Goal: Check status: Check status

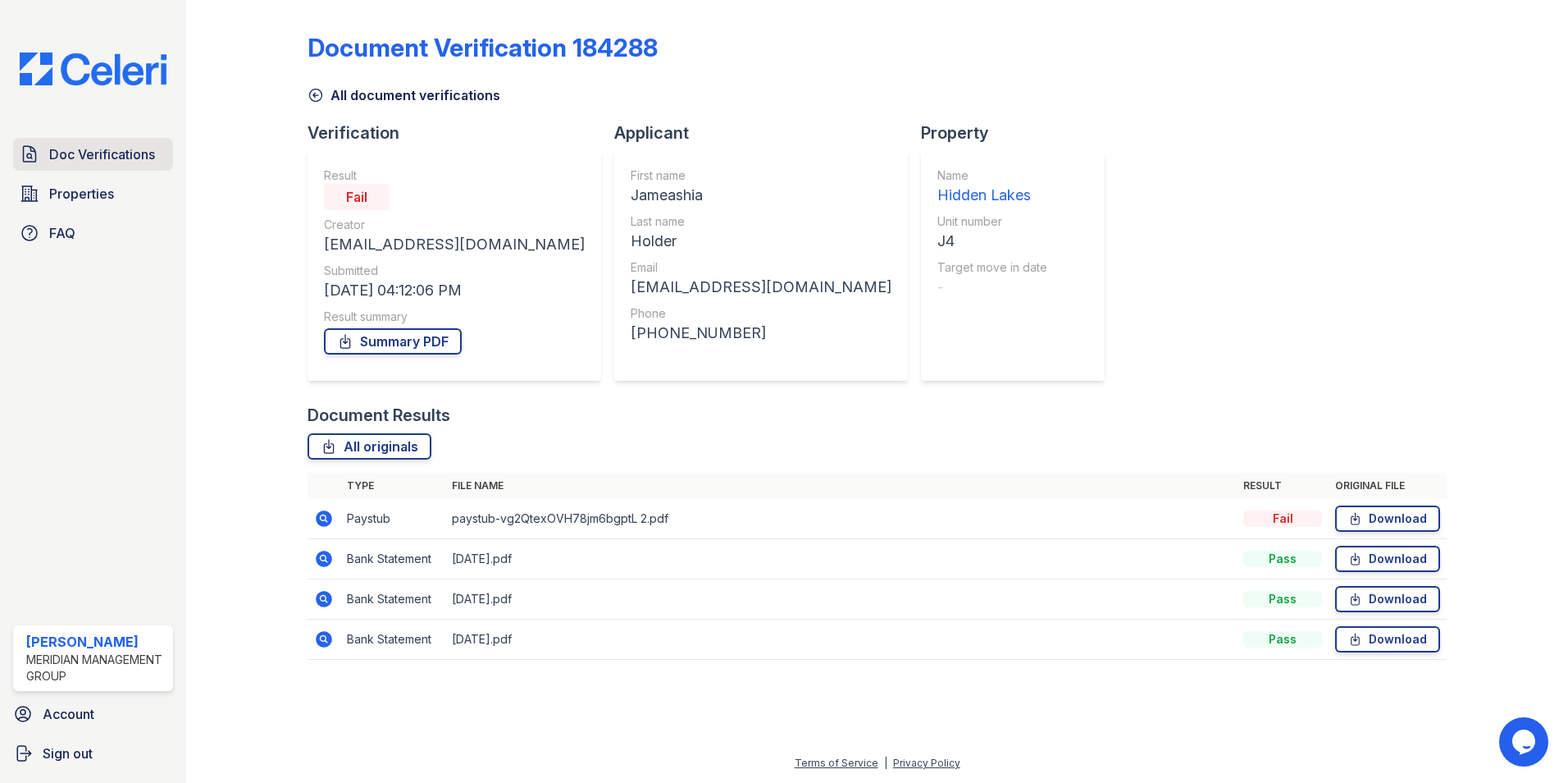
click at [107, 162] on span "Doc Verifications" at bounding box center [102, 154] width 106 height 20
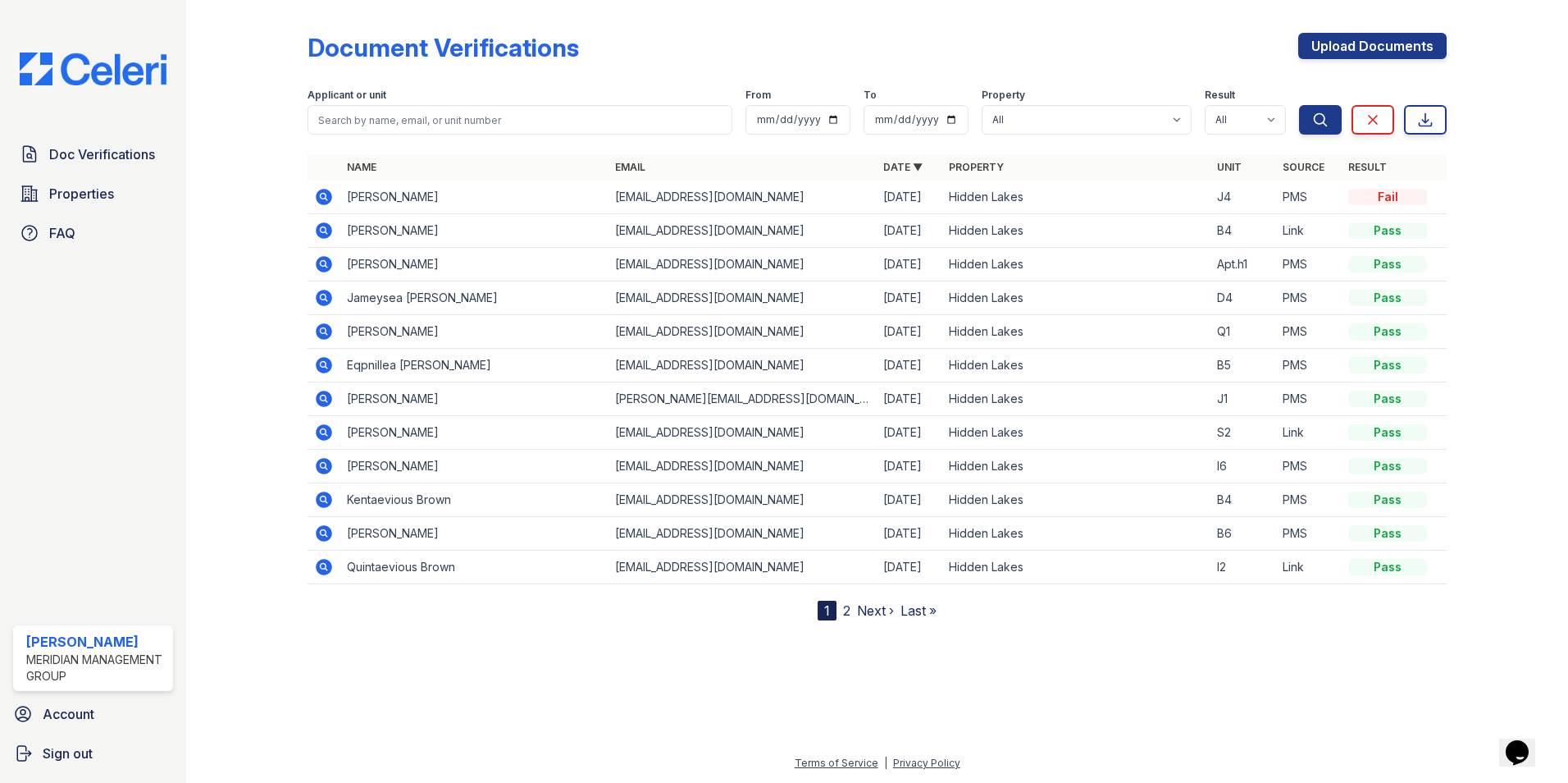
click at [425, 192] on td "Jameashia Holder" at bounding box center [475, 198] width 268 height 34
click at [325, 197] on icon at bounding box center [323, 196] width 4 height 4
